Goal: Task Accomplishment & Management: Manage account settings

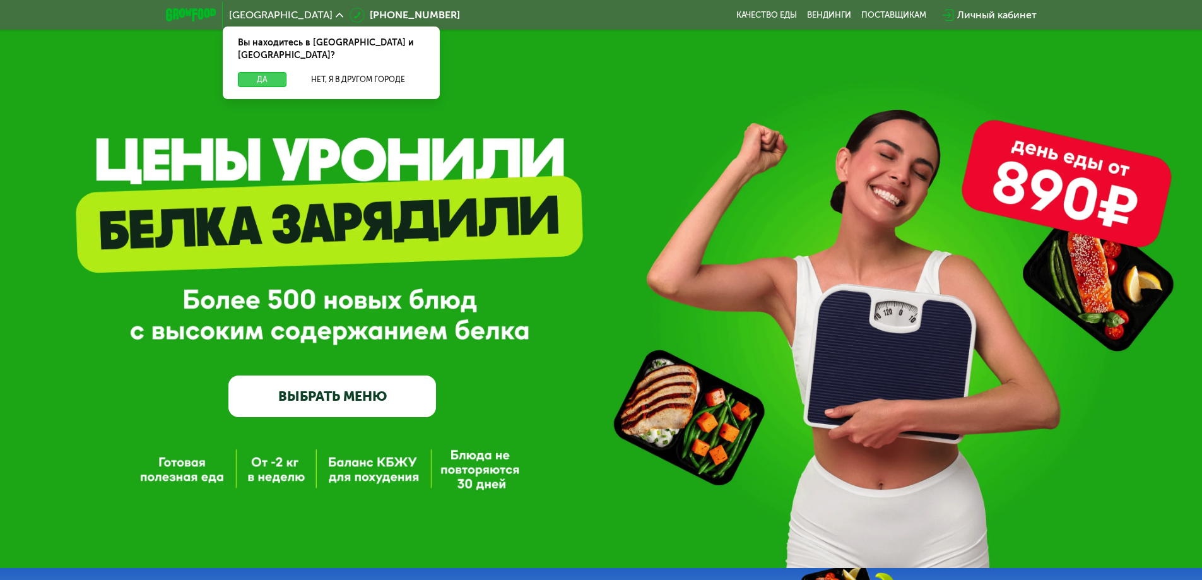
drag, startPoint x: 267, startPoint y: 68, endPoint x: 531, endPoint y: 76, distance: 263.9
click at [269, 72] on button "Да" at bounding box center [262, 79] width 49 height 15
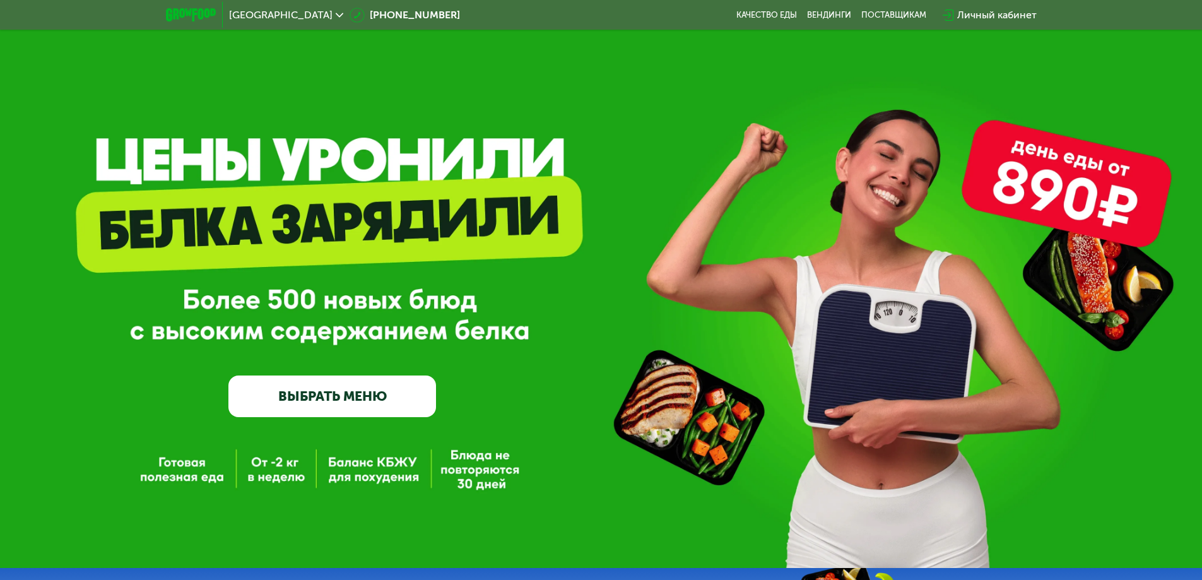
click at [1004, 11] on div "Личный кабинет" at bounding box center [996, 15] width 79 height 15
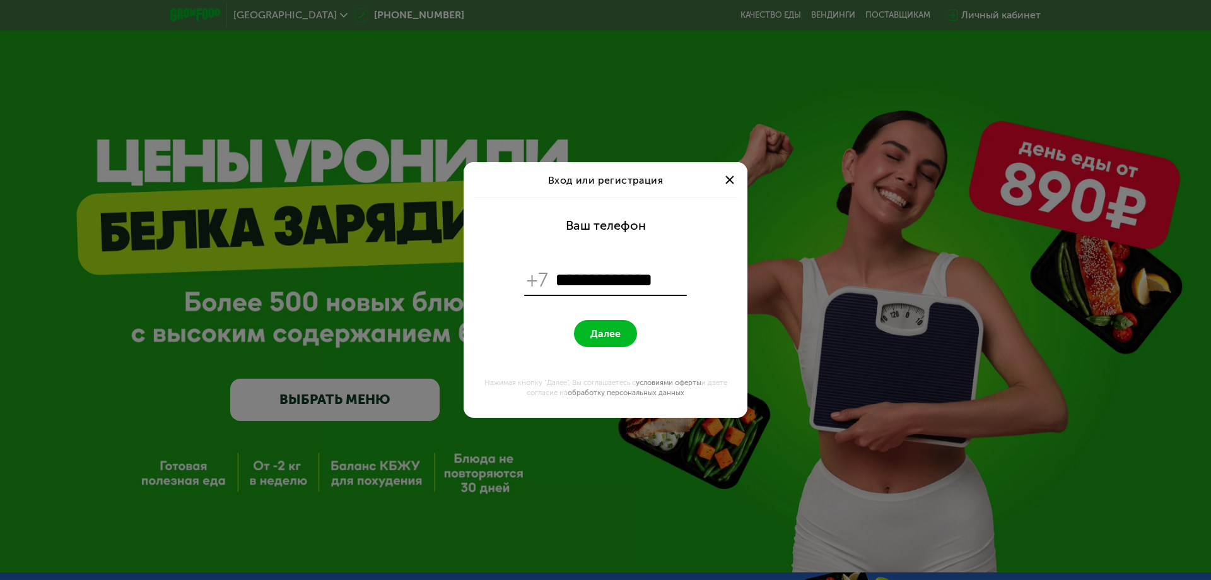
type input "**********"
click at [618, 324] on button "Далее" at bounding box center [605, 333] width 63 height 27
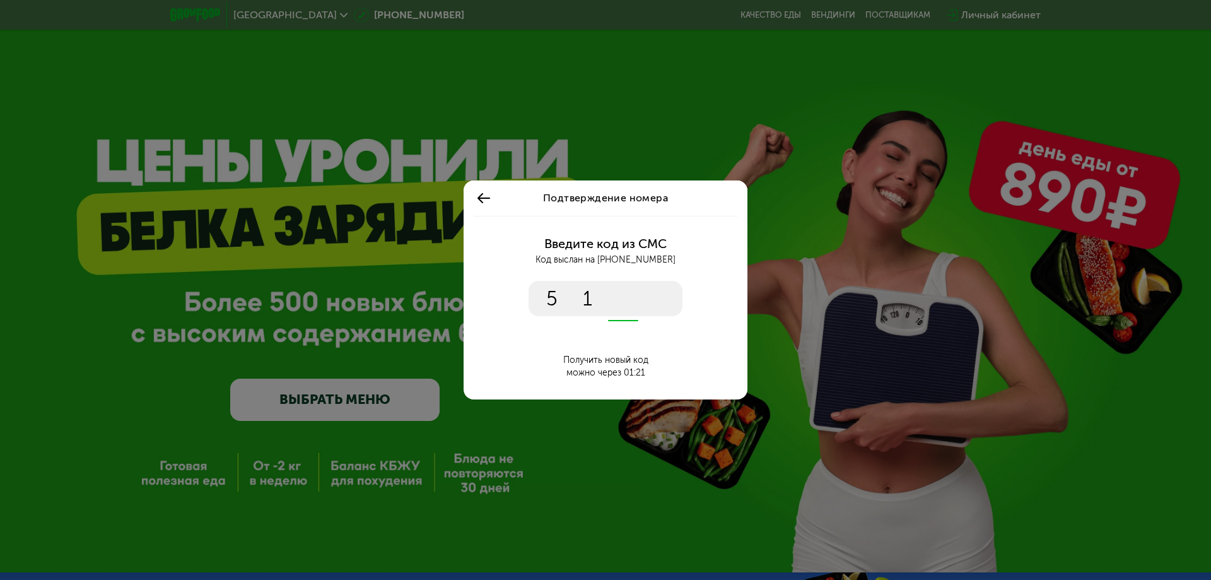
type input "****"
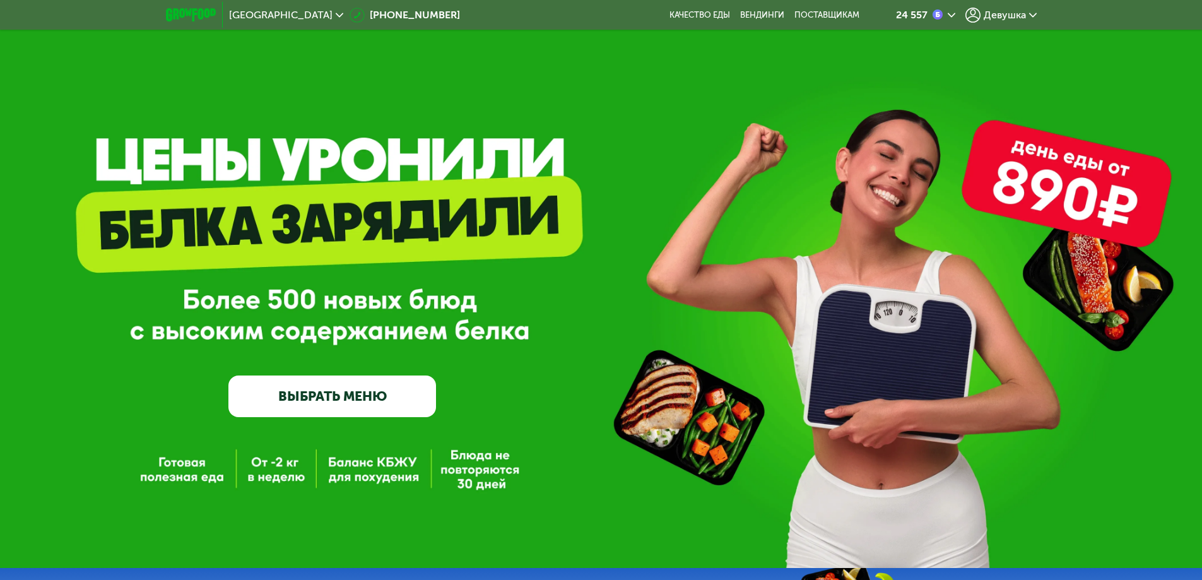
click at [996, 19] on span "Девушка" at bounding box center [1005, 15] width 42 height 10
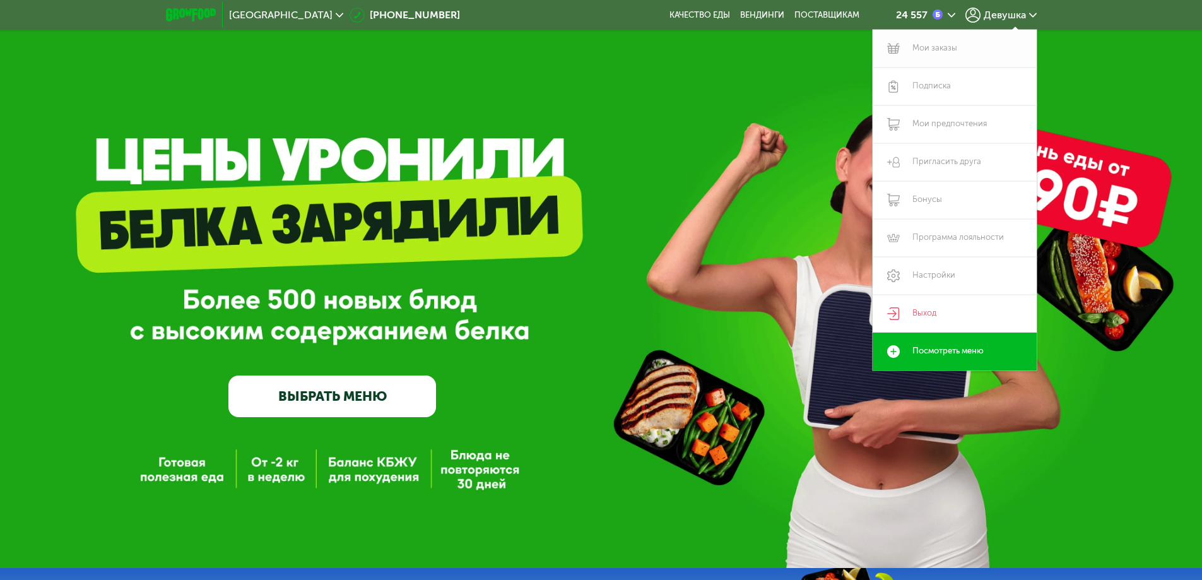
click at [947, 49] on link "Мои заказы" at bounding box center [955, 49] width 164 height 38
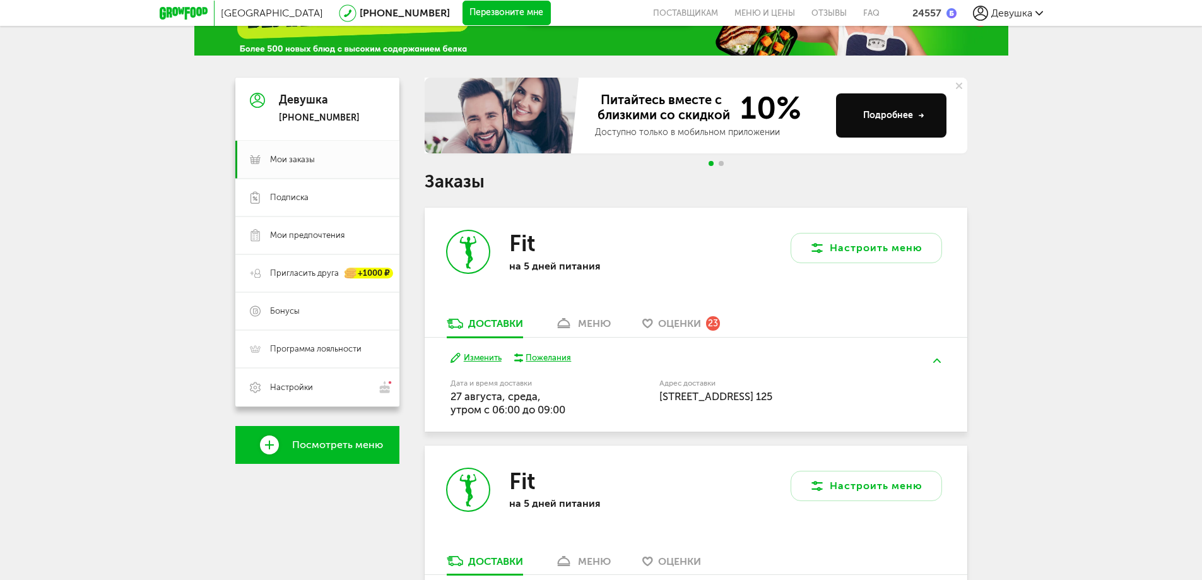
scroll to position [63, 0]
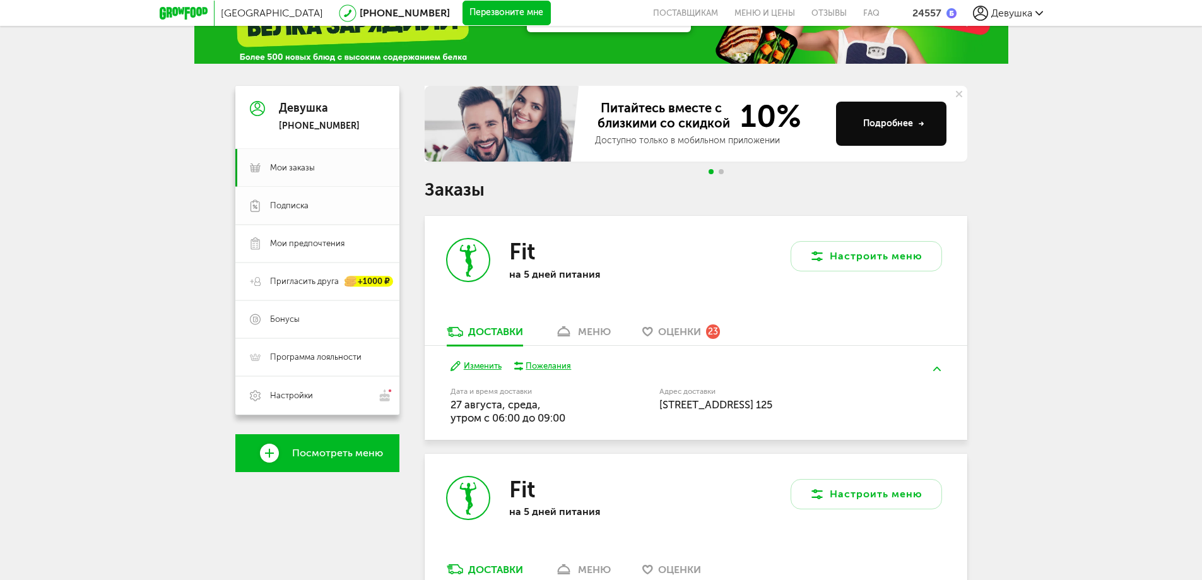
click at [312, 206] on span "Подписка" at bounding box center [327, 205] width 115 height 11
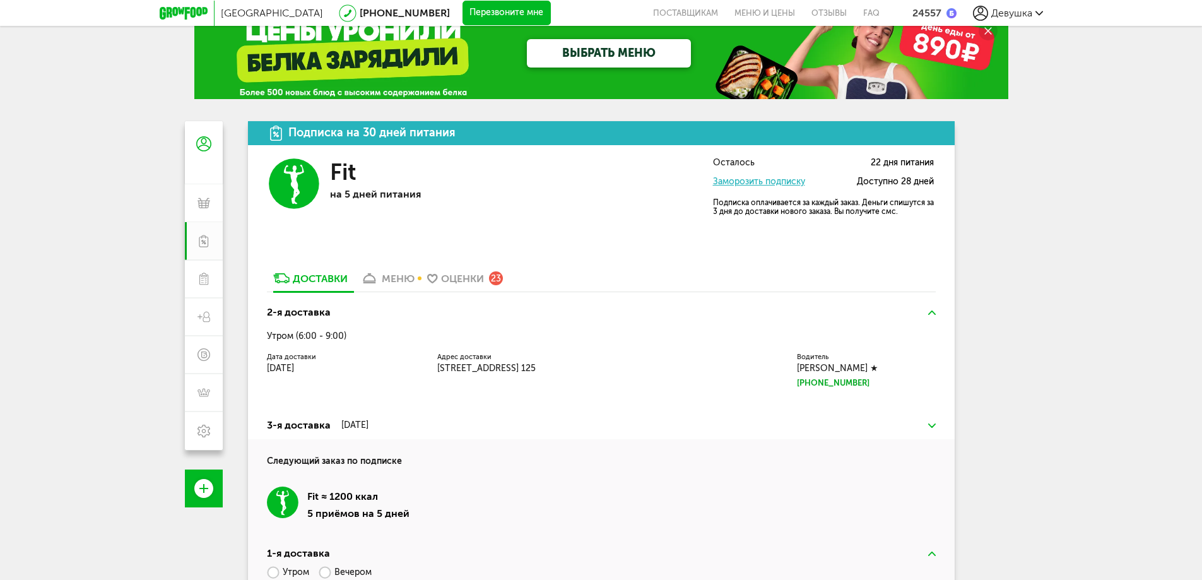
scroll to position [10, 0]
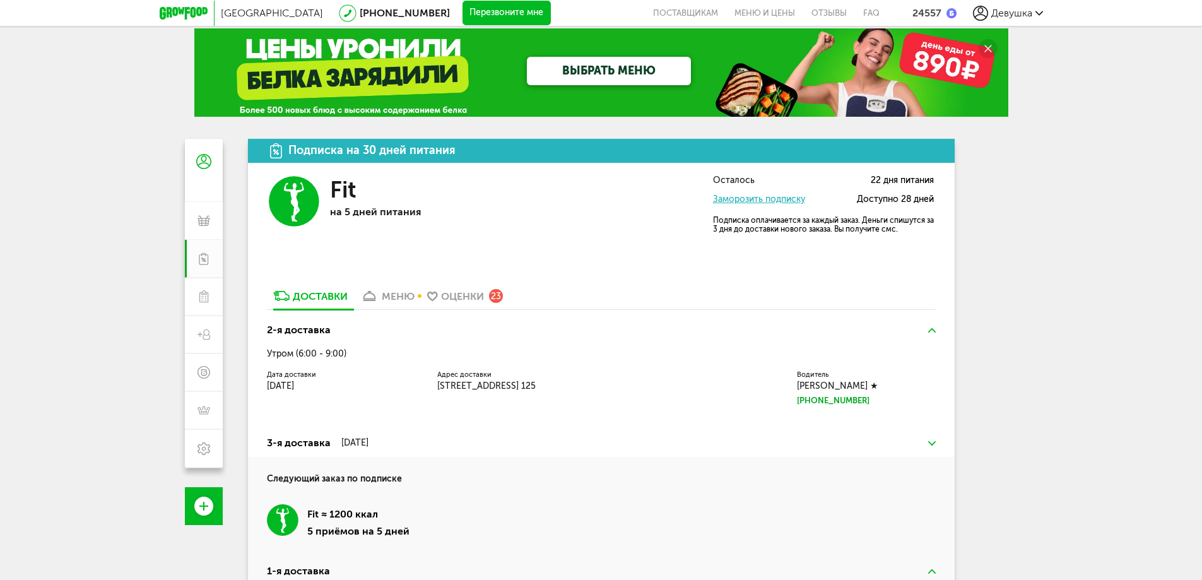
click at [776, 197] on link "Заморозить подписку" at bounding box center [759, 199] width 92 height 11
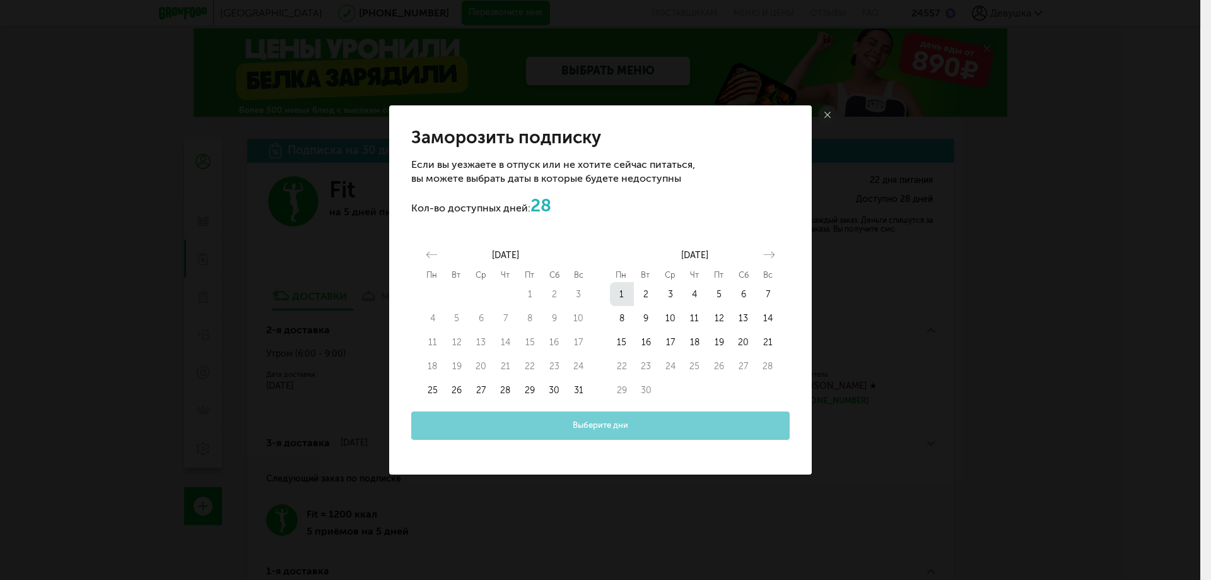
click at [623, 296] on button "1" at bounding box center [622, 294] width 25 height 24
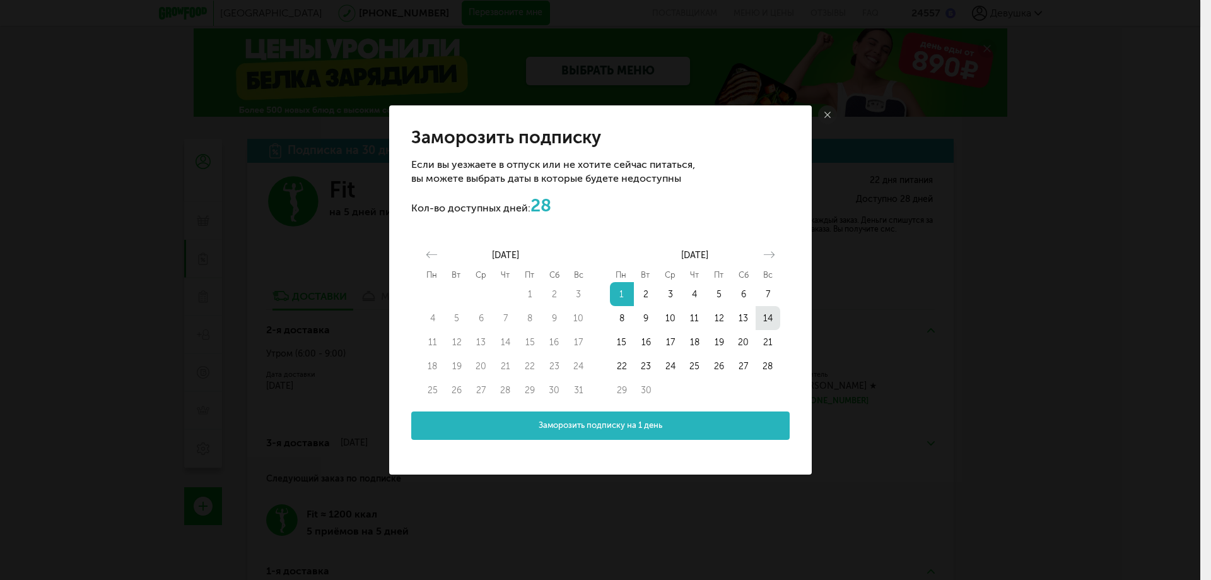
click at [762, 316] on button "14" at bounding box center [768, 318] width 25 height 24
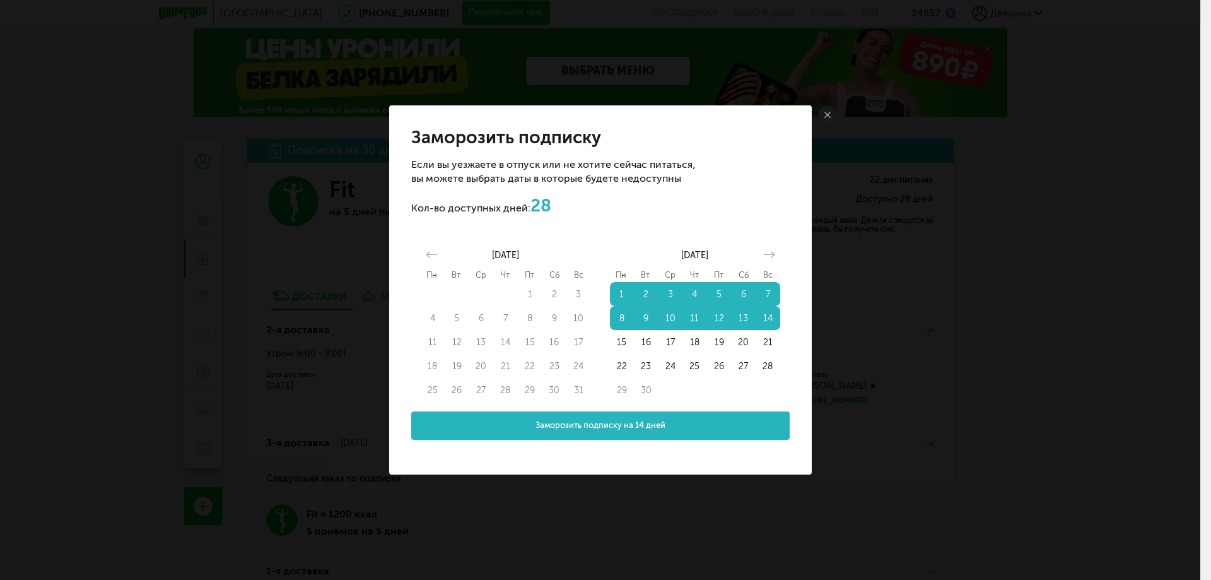
click at [694, 319] on button "11" at bounding box center [695, 318] width 25 height 24
click at [693, 317] on button "11" at bounding box center [695, 318] width 25 height 24
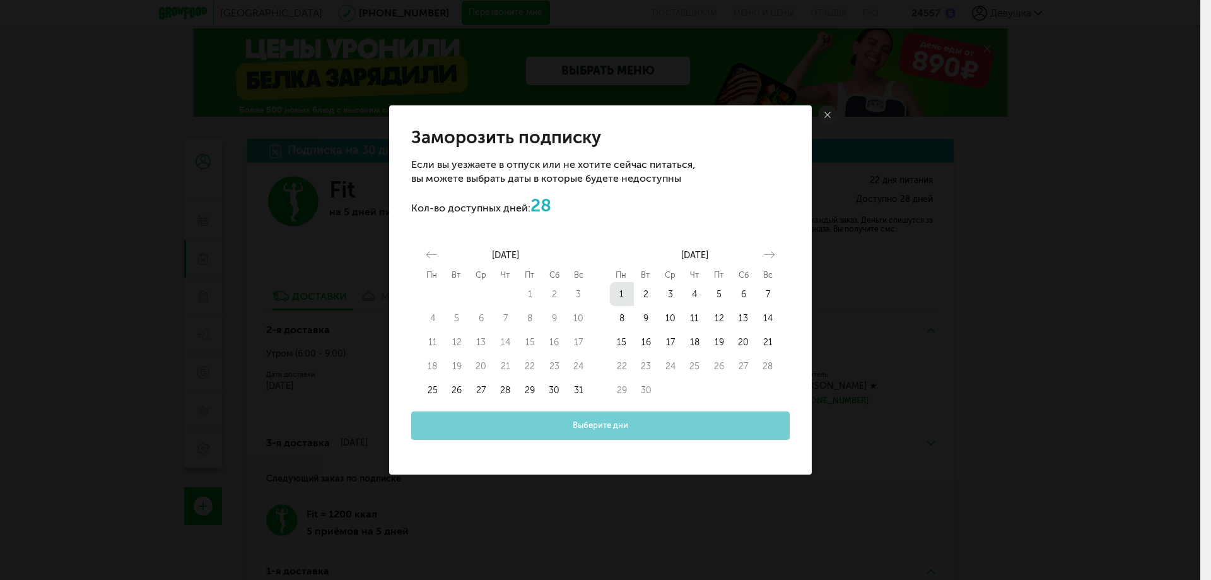
click at [624, 295] on button "1" at bounding box center [622, 294] width 25 height 24
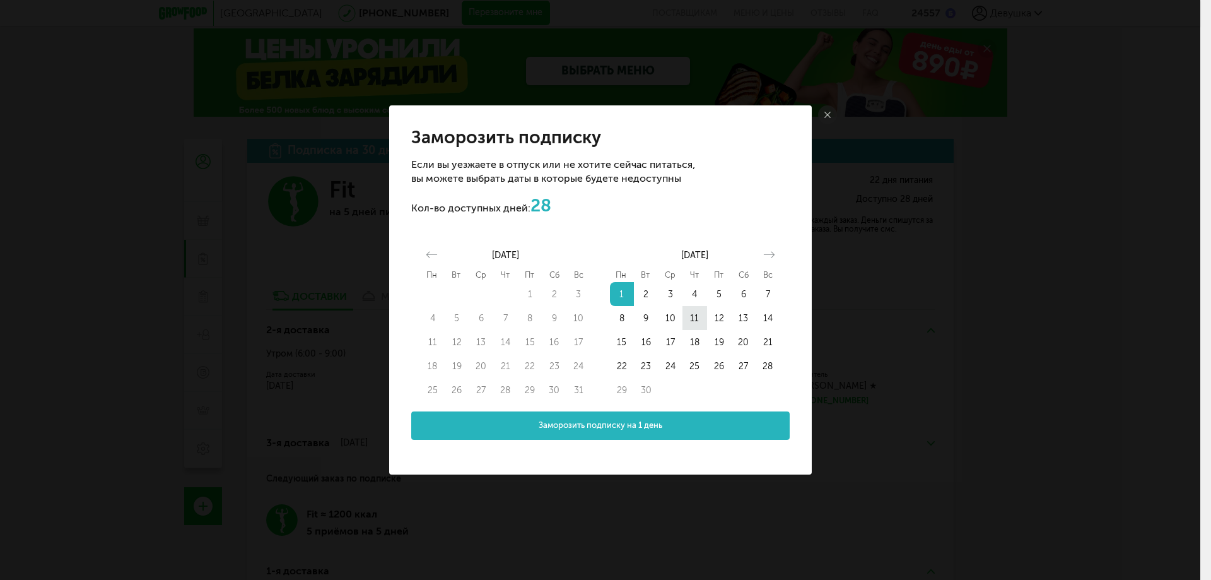
click at [695, 317] on button "11" at bounding box center [695, 318] width 25 height 24
click at [589, 427] on span "Заморозить подписку на 11 дней" at bounding box center [600, 426] width 129 height 12
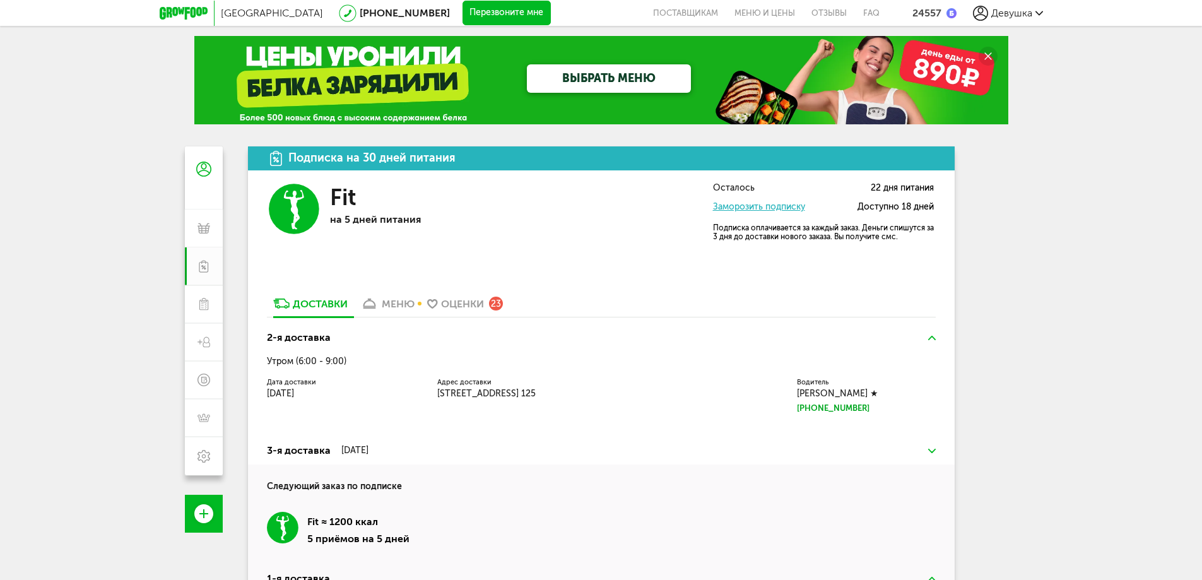
scroll to position [0, 0]
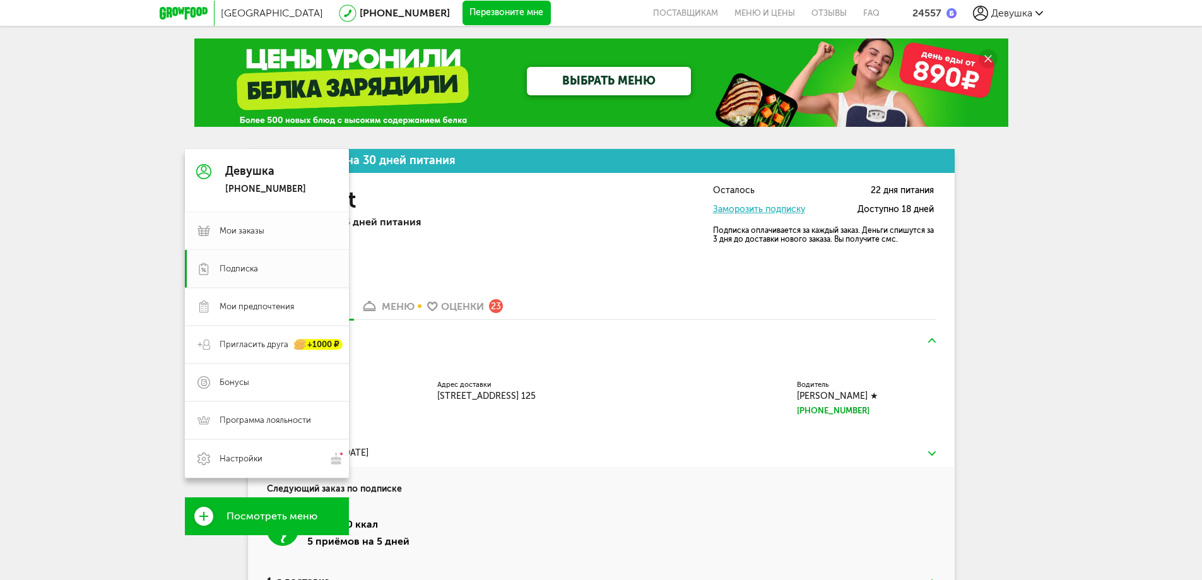
click at [297, 231] on span "Мои заказы" at bounding box center [278, 230] width 117 height 11
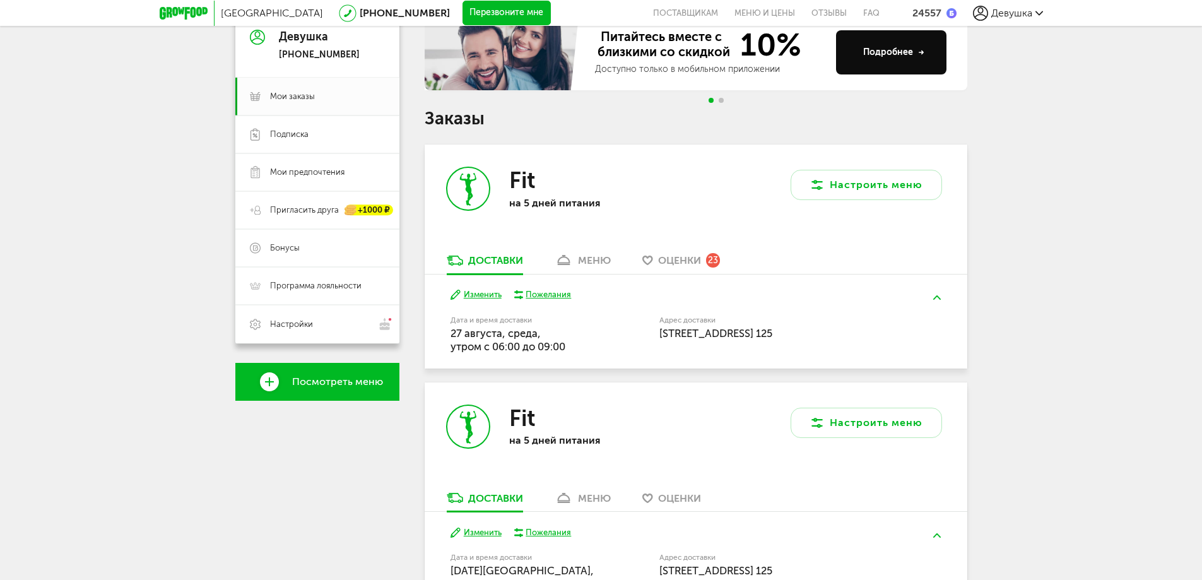
scroll to position [126, 0]
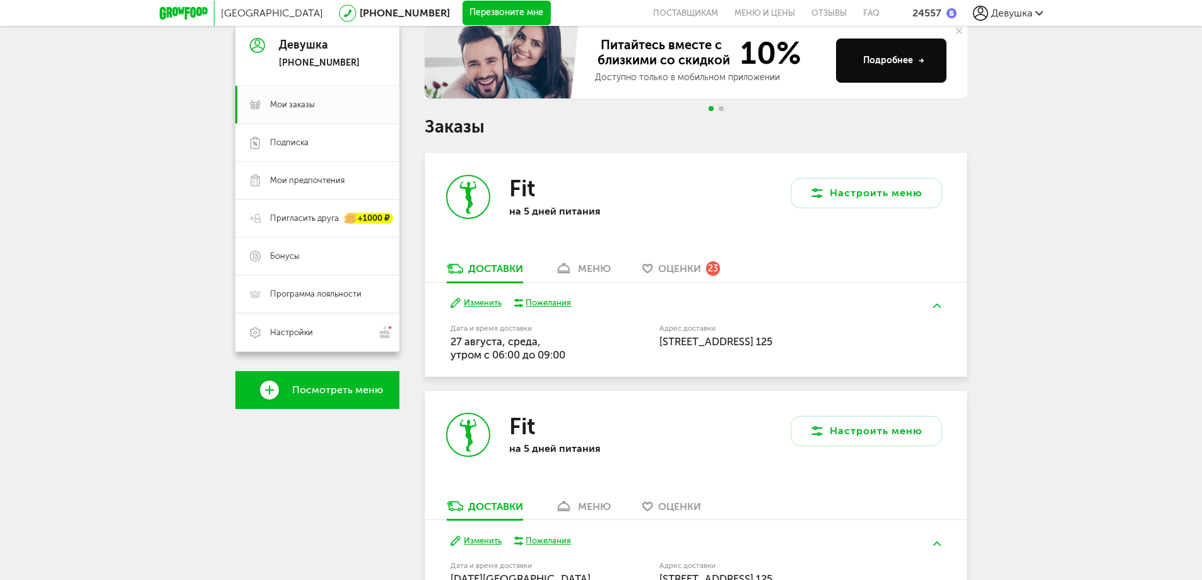
click at [594, 267] on div "меню" at bounding box center [594, 268] width 33 height 12
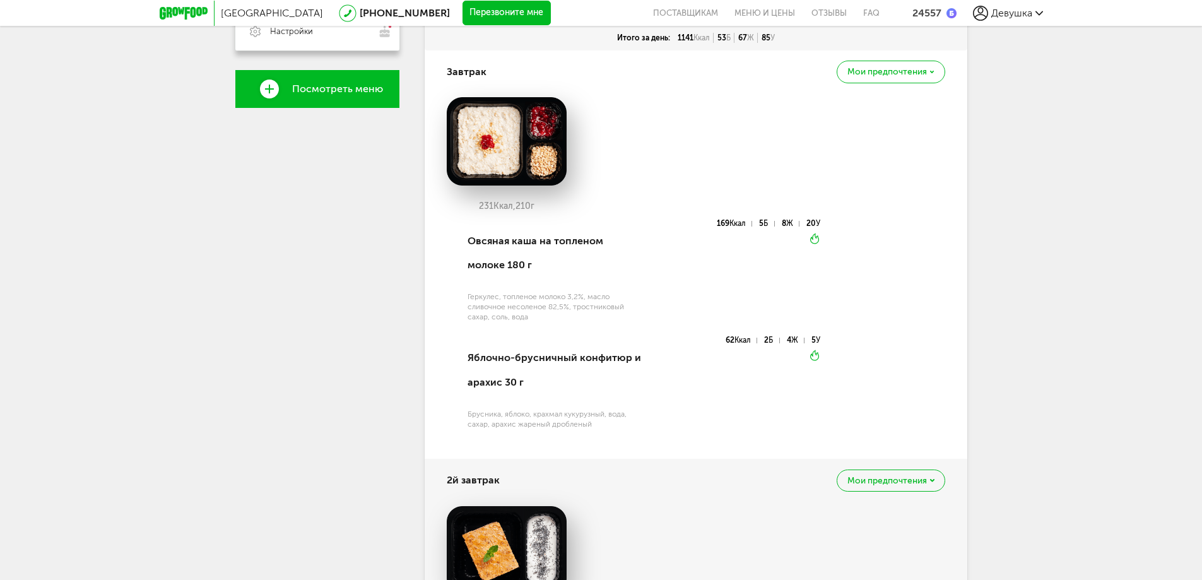
scroll to position [437, 0]
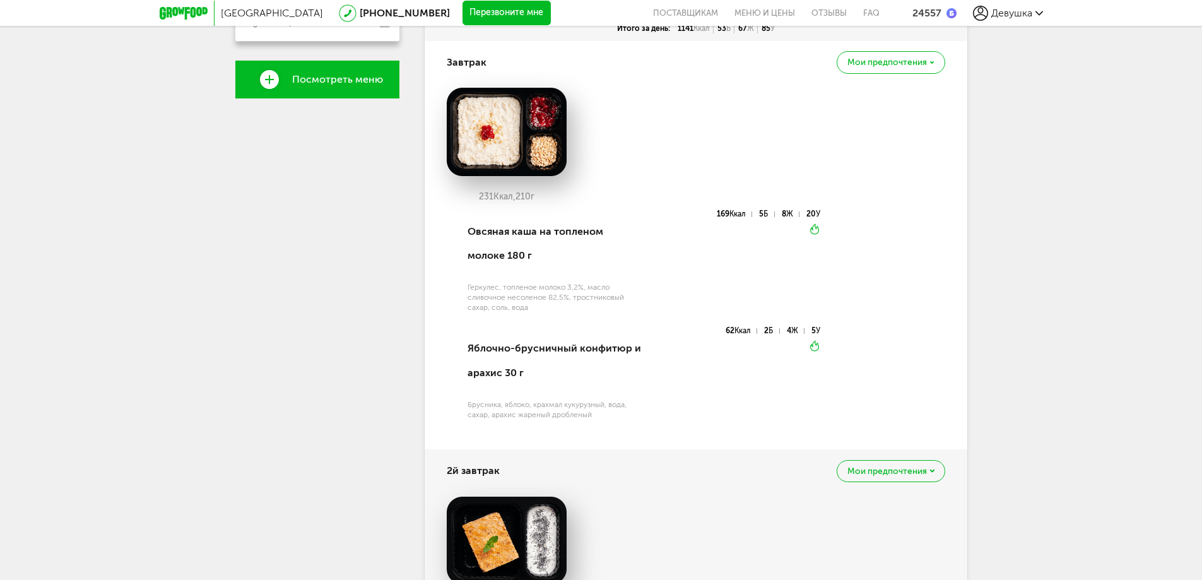
click at [886, 63] on span "Мои предпочтения" at bounding box center [886, 62] width 79 height 9
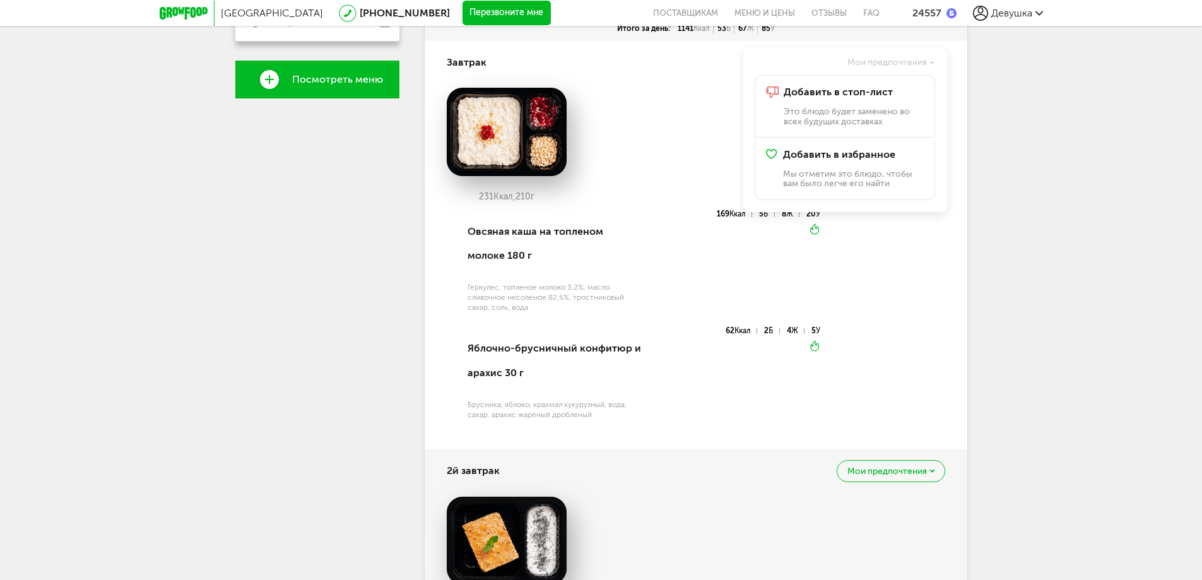
click at [690, 129] on div "231 Ккал, 210 г" at bounding box center [696, 149] width 498 height 122
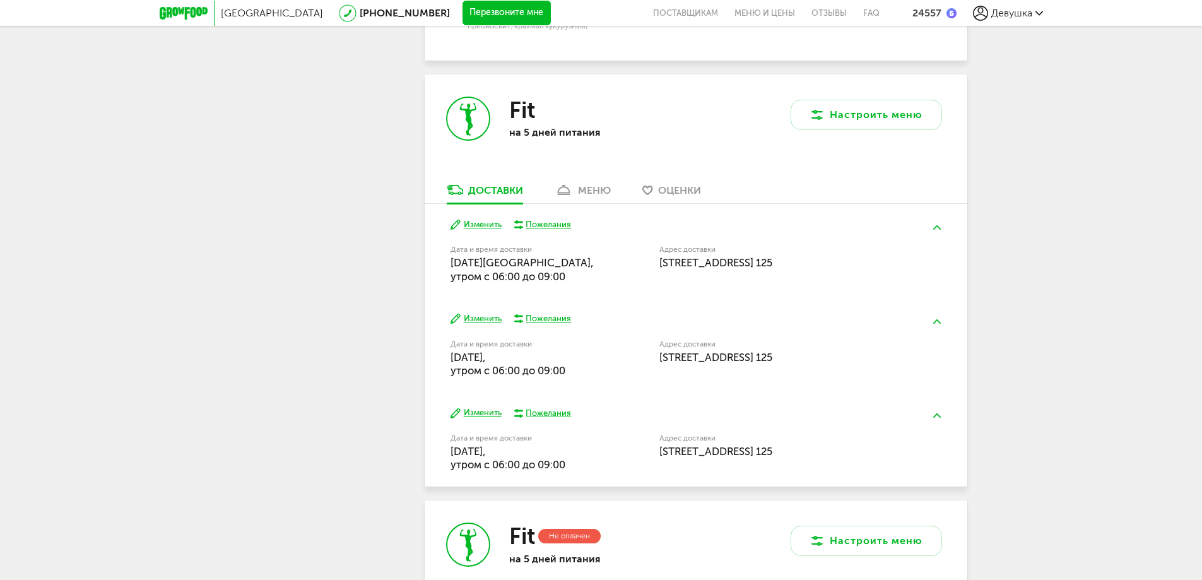
scroll to position [2392, 0]
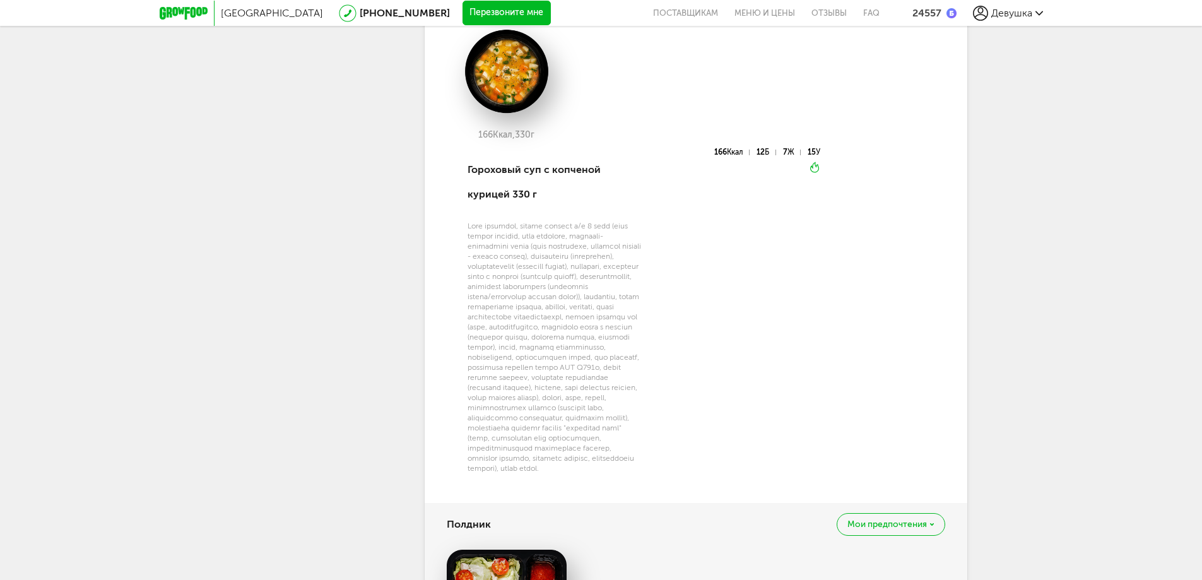
scroll to position [1257, 0]
